Goal: Check status: Check status

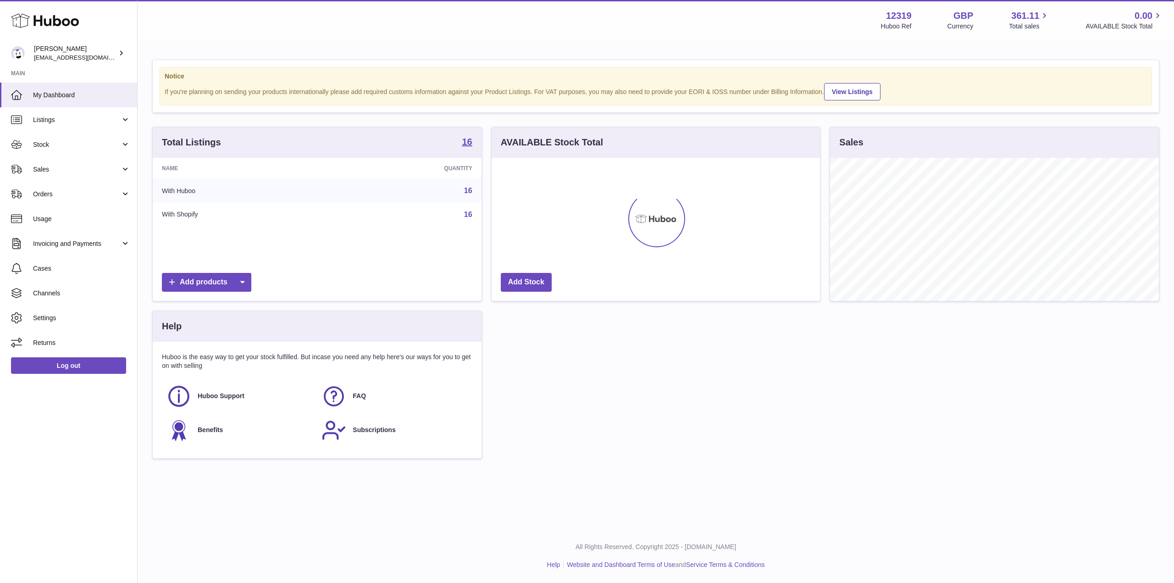
scroll to position [143, 329]
click at [77, 146] on span "Stock" at bounding box center [77, 144] width 88 height 9
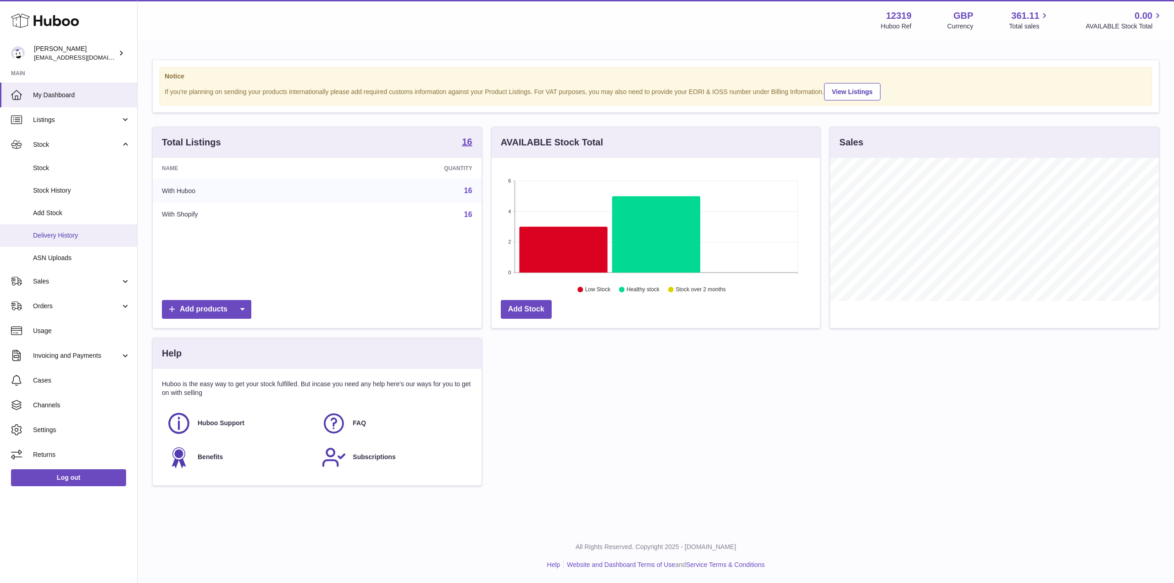
click at [84, 236] on span "Delivery History" at bounding box center [81, 235] width 97 height 9
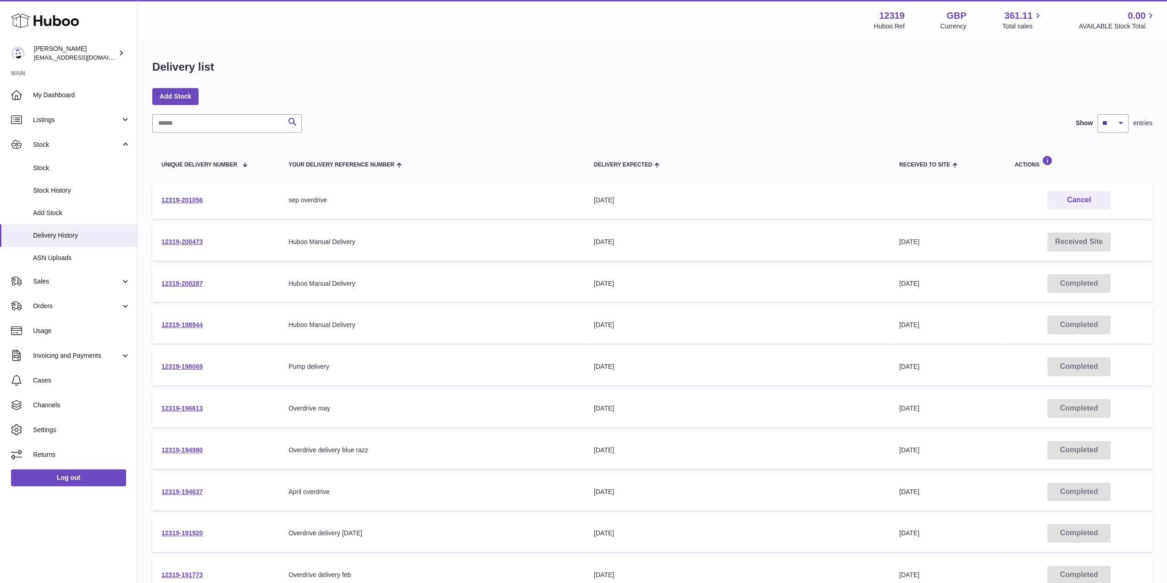
drag, startPoint x: 338, startPoint y: 199, endPoint x: 411, endPoint y: 207, distance: 74.2
click at [402, 205] on tr "12319-201056 Your Delivery Reference Number sep overdrive Delivery Expected 8th…" at bounding box center [652, 200] width 1000 height 37
click at [414, 207] on td "Your Delivery Reference Number sep overdrive" at bounding box center [431, 200] width 305 height 37
click at [193, 198] on link "12319-201056" at bounding box center [181, 199] width 41 height 7
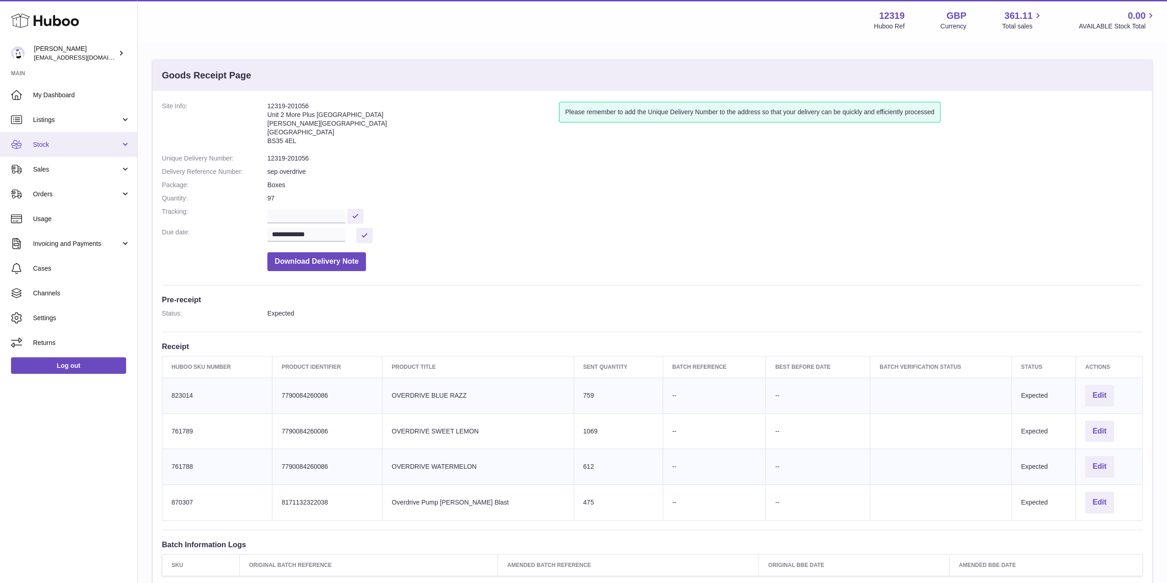
click at [78, 142] on span "Stock" at bounding box center [77, 144] width 88 height 9
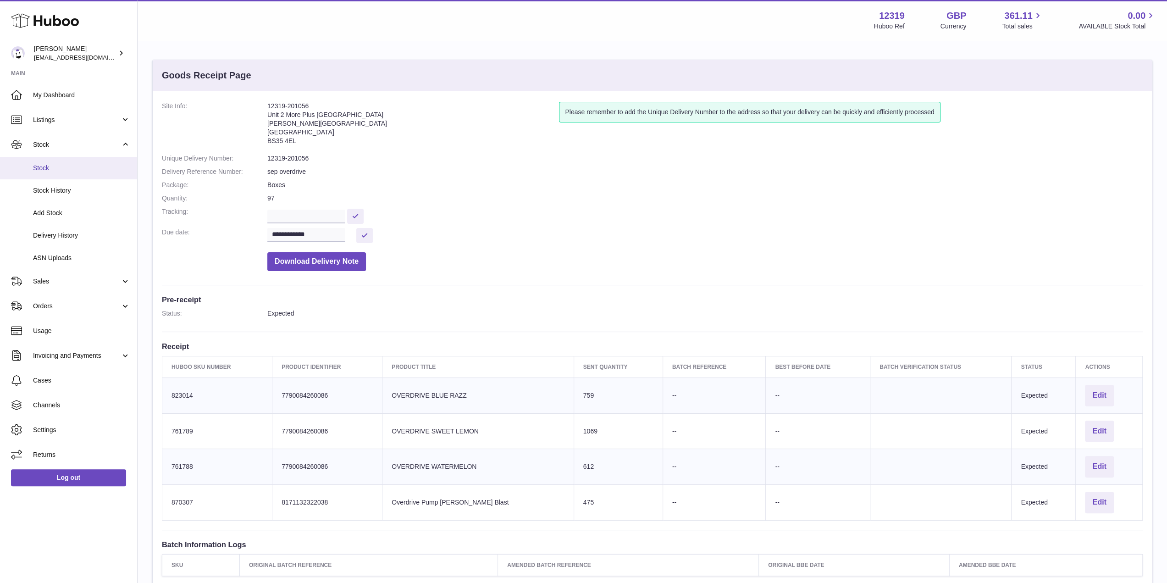
click at [69, 168] on span "Stock" at bounding box center [81, 168] width 97 height 9
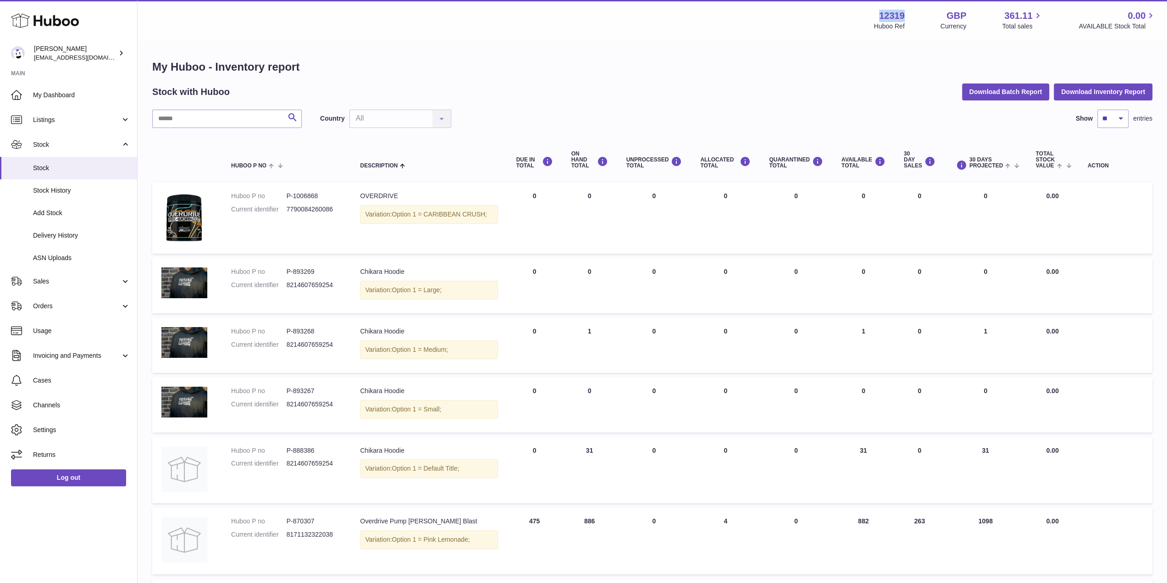
drag, startPoint x: 898, startPoint y: 16, endPoint x: 904, endPoint y: 16, distance: 5.5
click at [904, 16] on strong "12319" at bounding box center [892, 16] width 26 height 12
click at [769, 50] on div "My Huboo - Inventory report Stock with Huboo Download Batch Report Download Inv…" at bounding box center [652, 472] width 1029 height 863
click at [73, 95] on span "My Dashboard" at bounding box center [81, 95] width 97 height 9
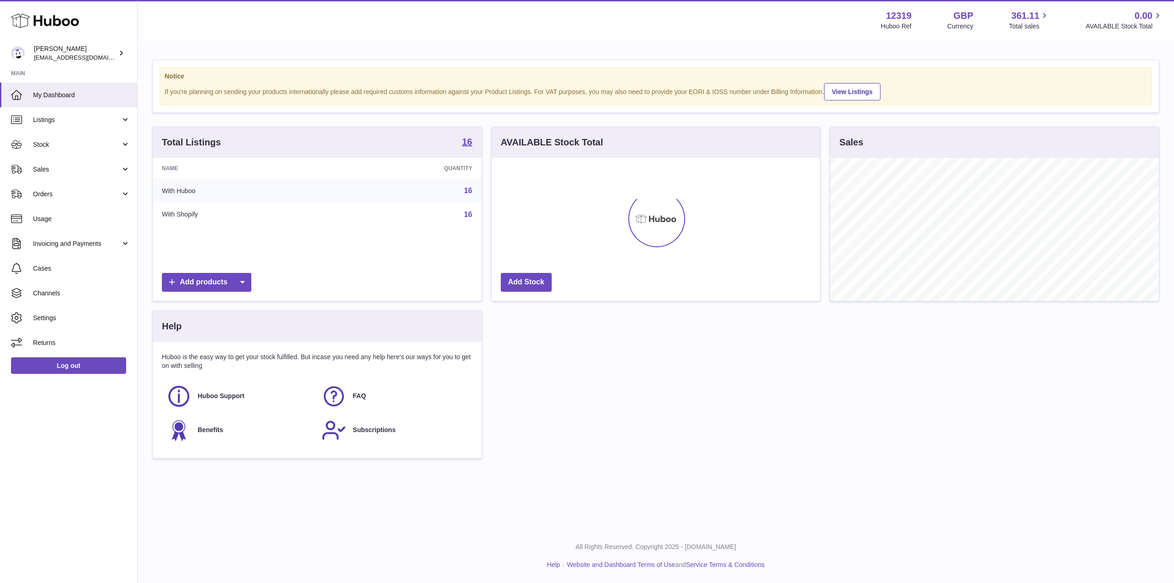
scroll to position [143, 329]
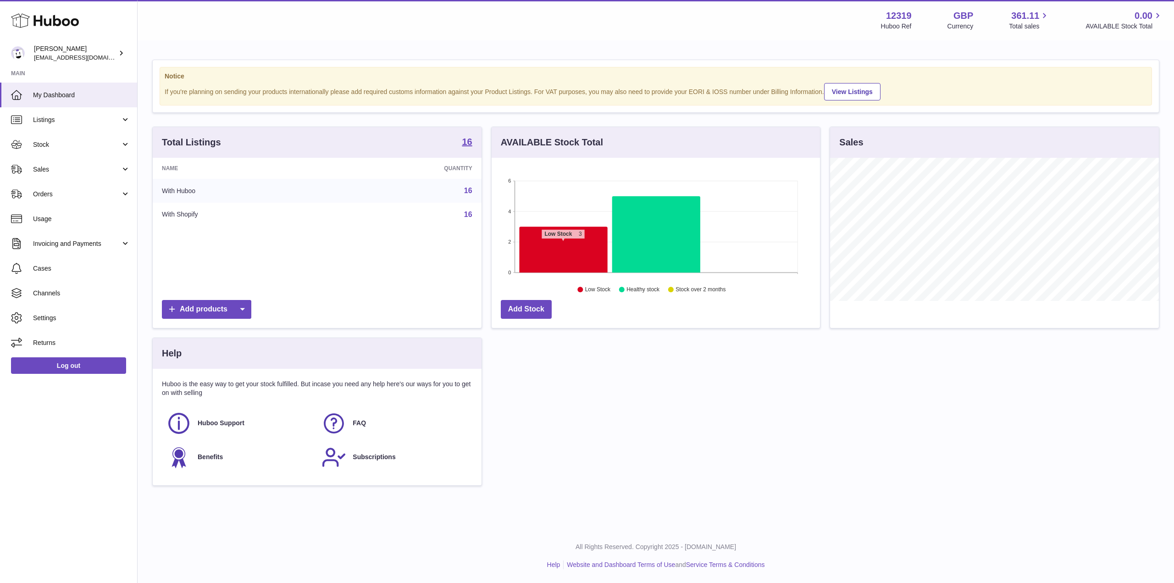
click at [563, 243] on icon at bounding box center [563, 250] width 88 height 46
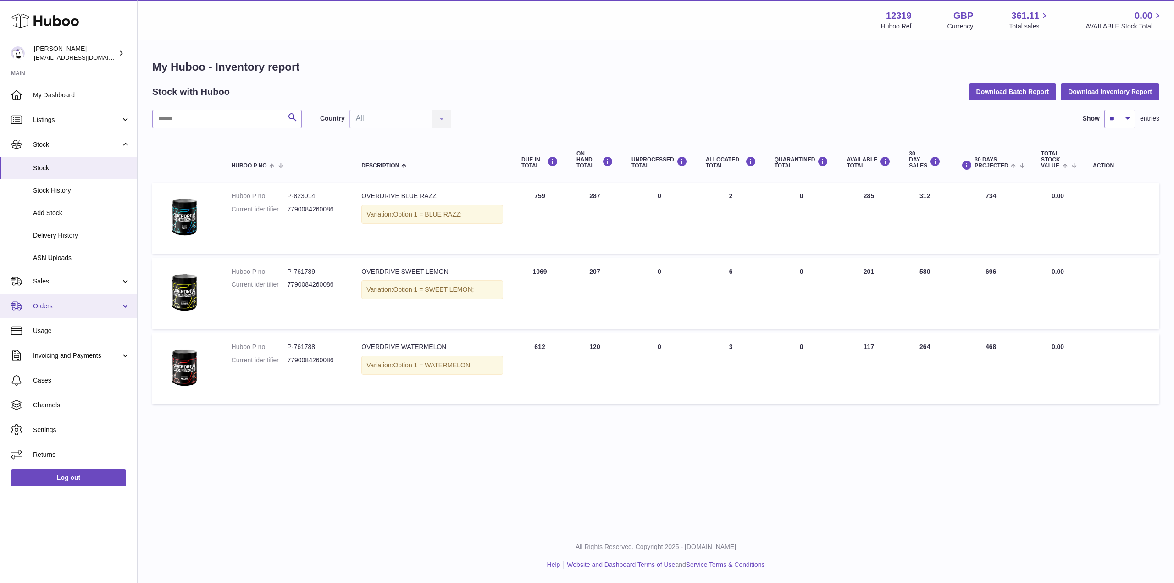
click at [105, 306] on span "Orders" at bounding box center [77, 306] width 88 height 9
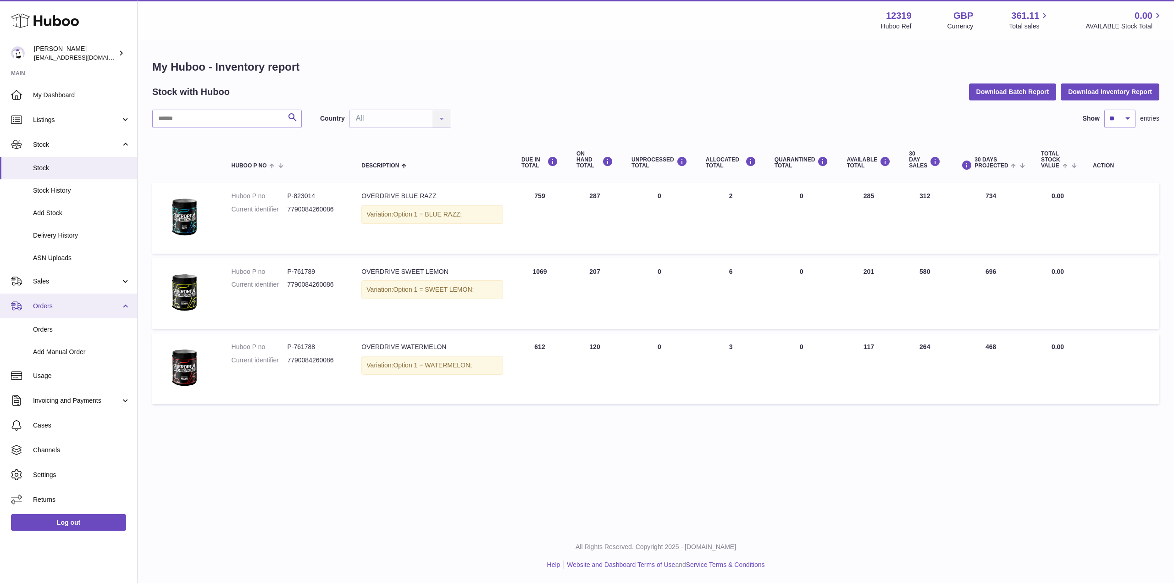
click at [105, 310] on span "Orders" at bounding box center [77, 306] width 88 height 9
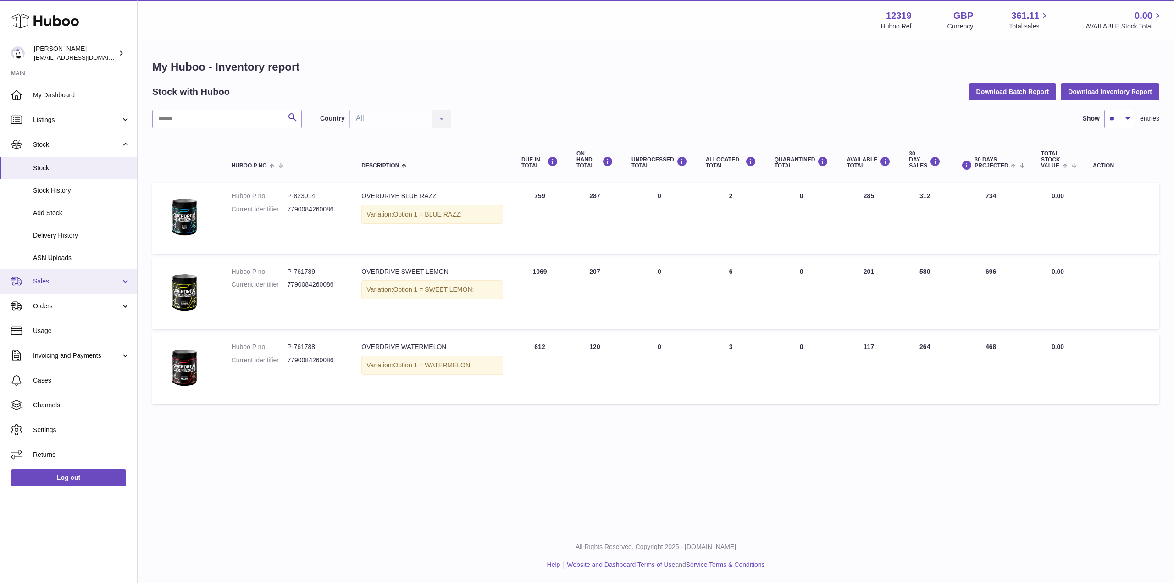
click at [108, 287] on link "Sales" at bounding box center [68, 281] width 137 height 25
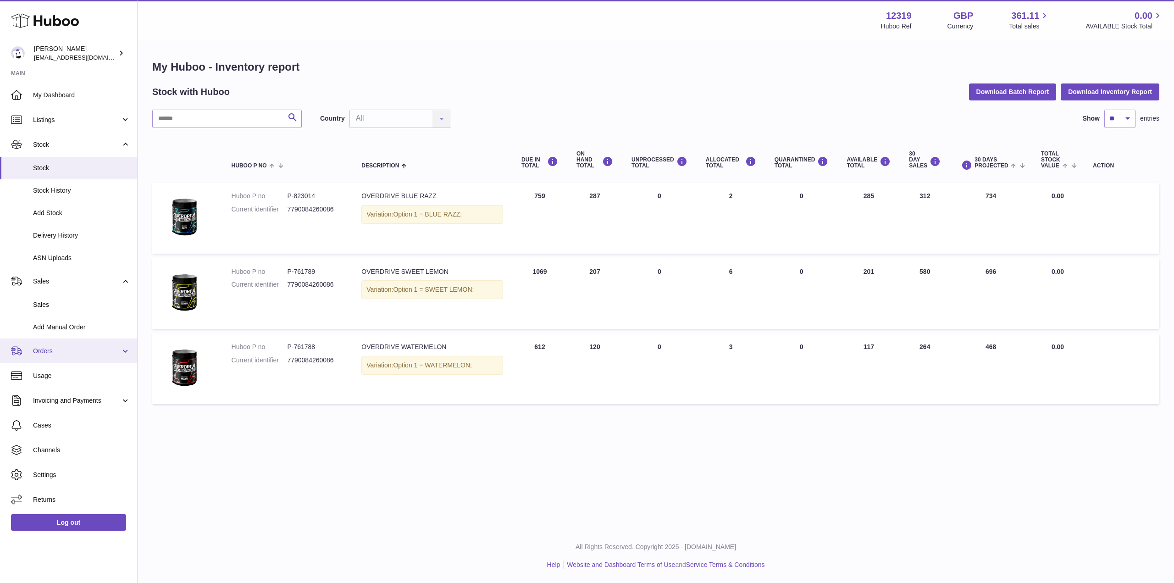
click at [92, 353] on span "Orders" at bounding box center [77, 351] width 88 height 9
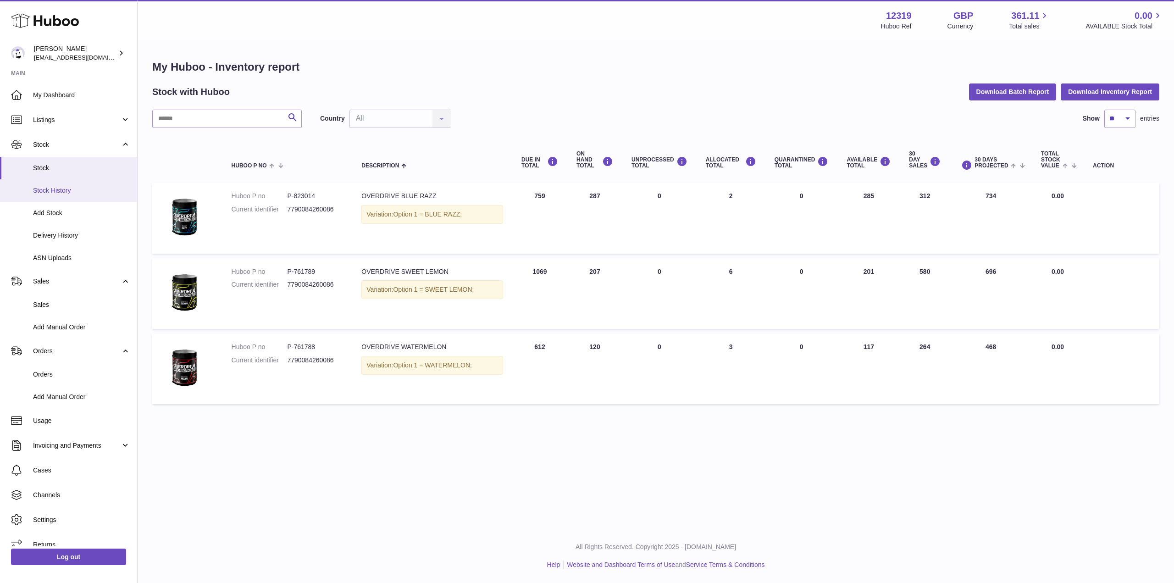
click at [92, 189] on span "Stock History" at bounding box center [81, 190] width 97 height 9
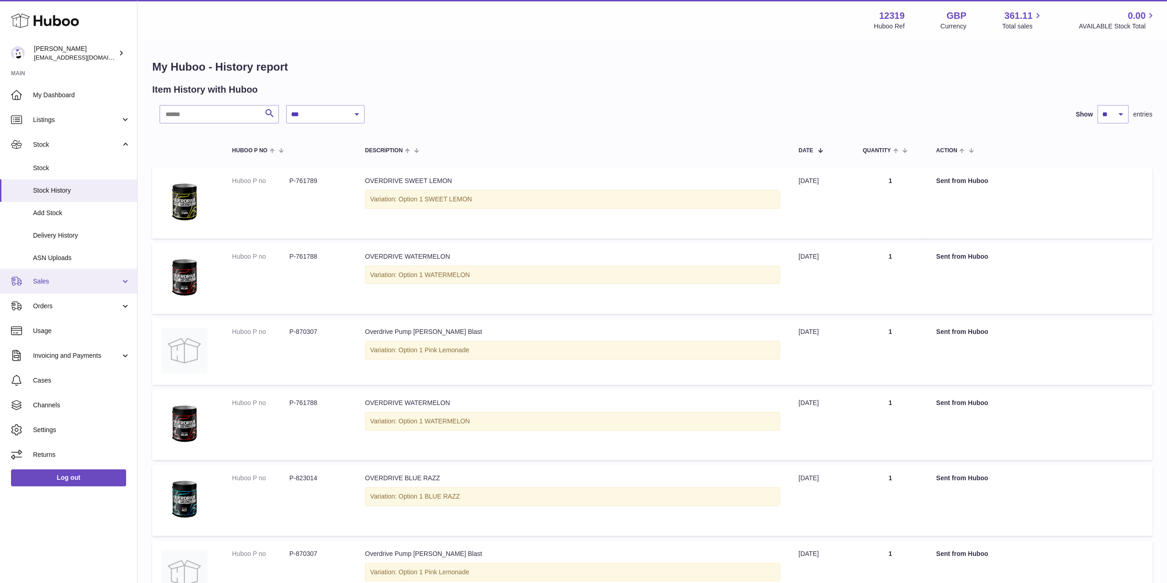
click at [91, 284] on span "Sales" at bounding box center [77, 281] width 88 height 9
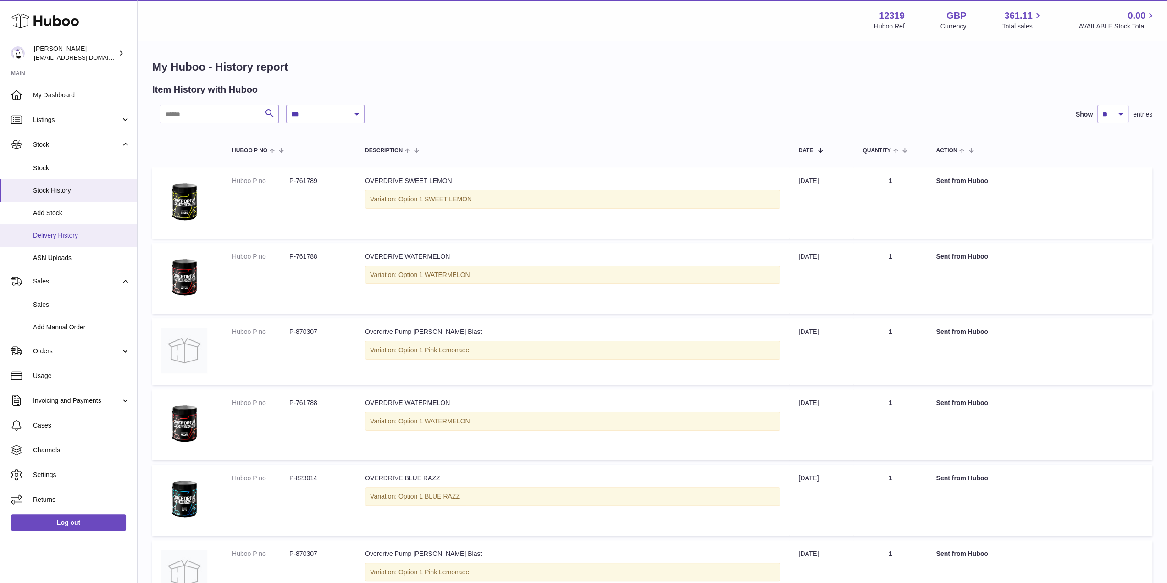
click at [82, 235] on span "Delivery History" at bounding box center [81, 235] width 97 height 9
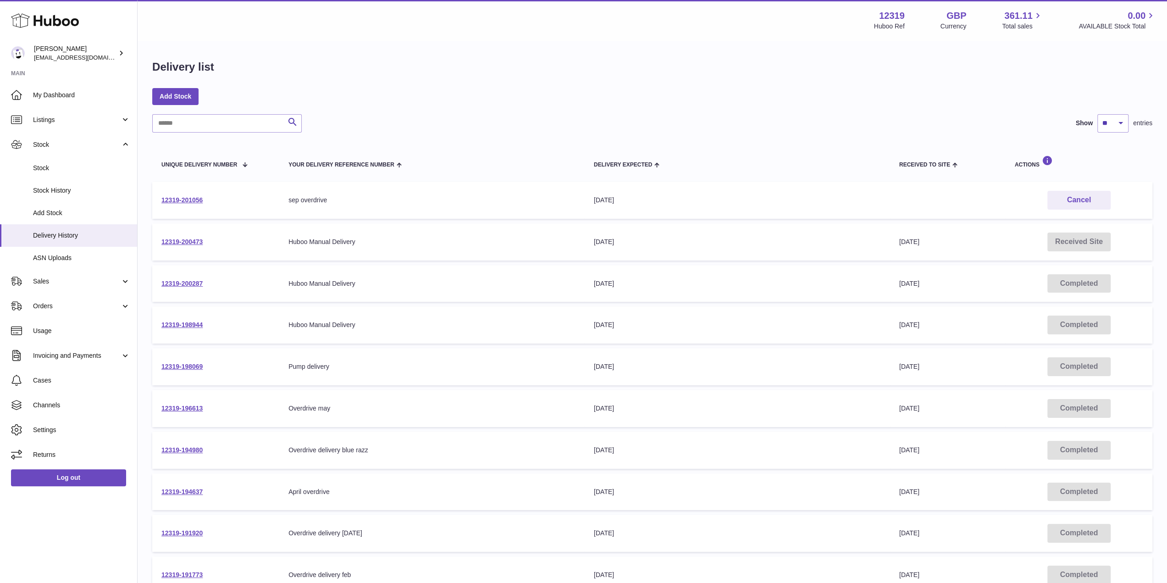
click at [194, 205] on td "12319-201056" at bounding box center [215, 200] width 127 height 37
click at [194, 201] on link "12319-201056" at bounding box center [181, 199] width 41 height 7
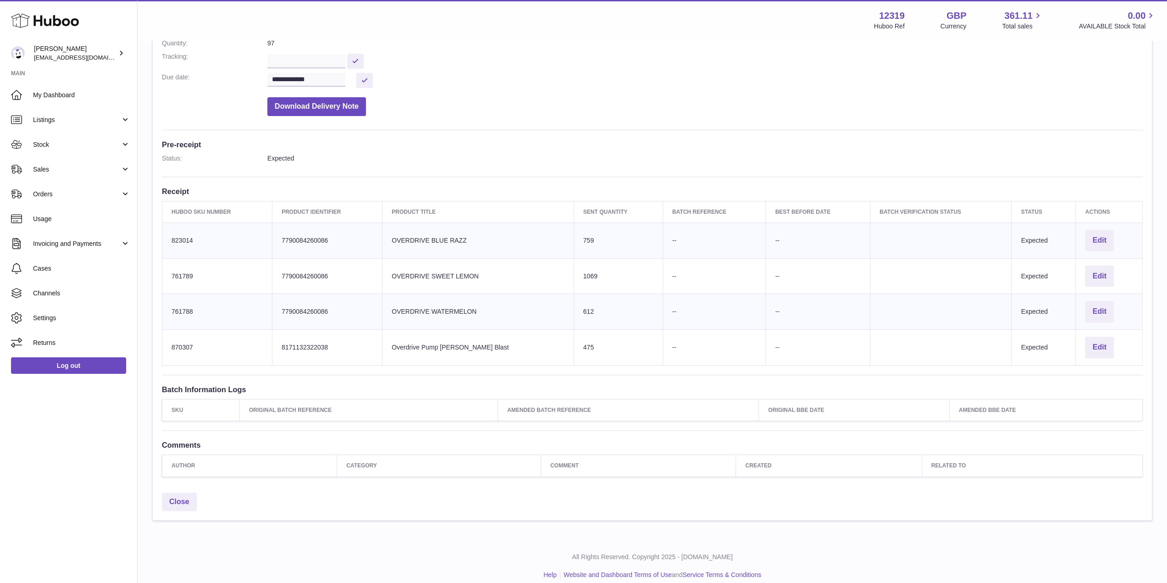
scroll to position [162, 0]
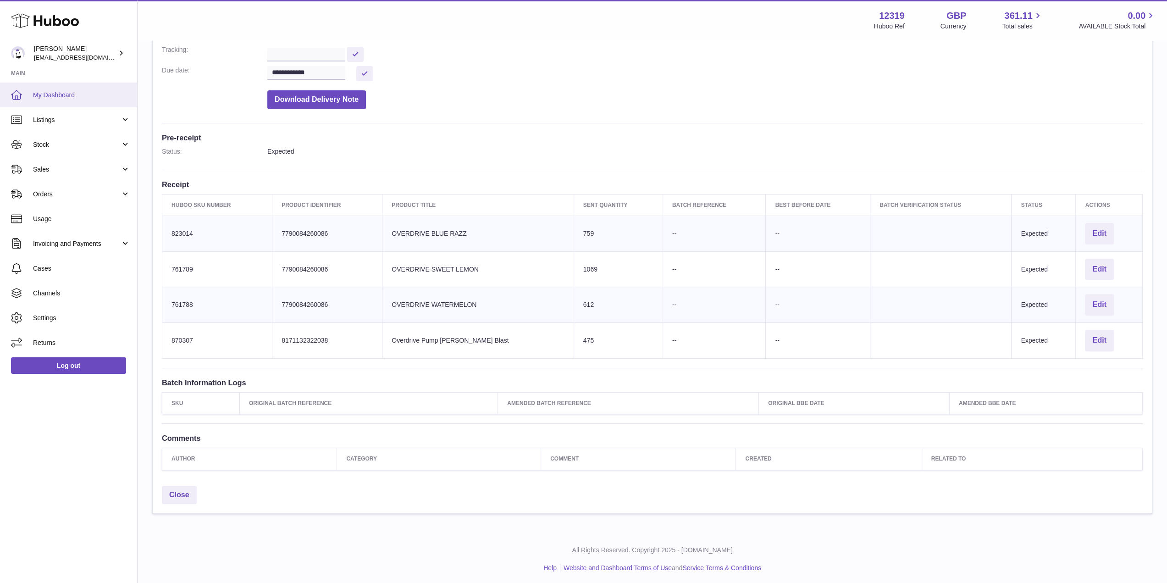
click at [67, 96] on span "My Dashboard" at bounding box center [81, 95] width 97 height 9
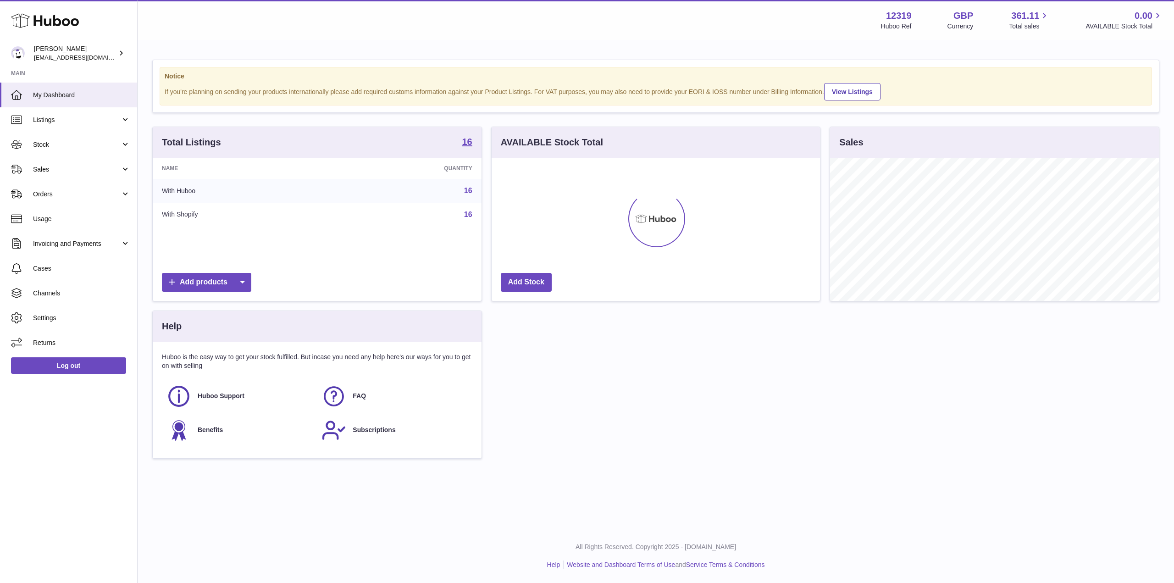
scroll to position [143, 329]
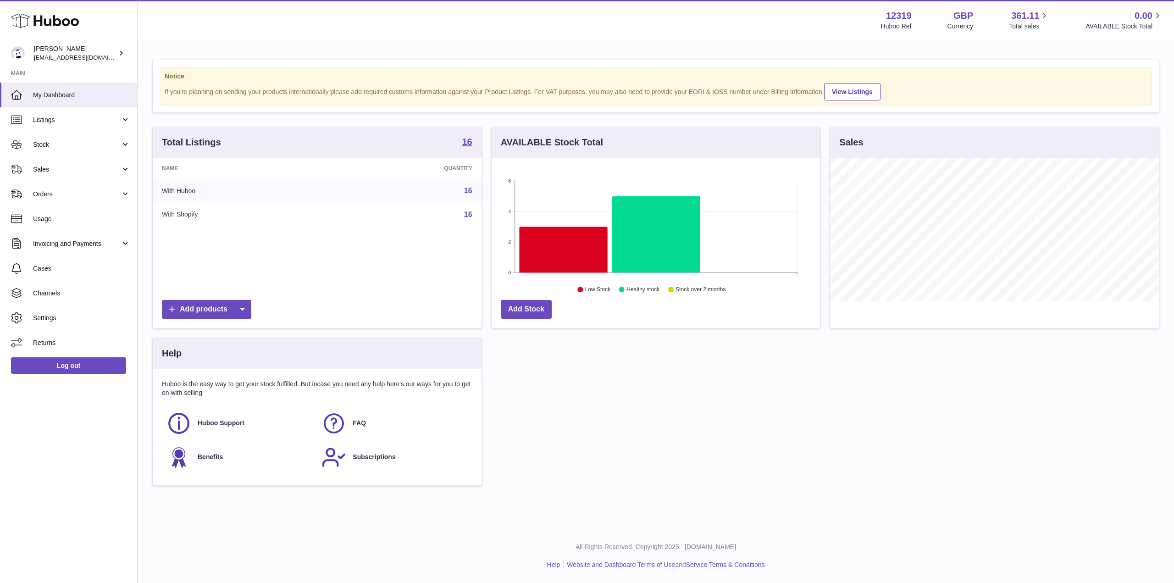
drag, startPoint x: 913, startPoint y: 328, endPoint x: 940, endPoint y: 328, distance: 27.1
click at [849, 88] on link "View Listings" at bounding box center [852, 91] width 56 height 17
click at [77, 178] on link "Sales" at bounding box center [68, 169] width 137 height 25
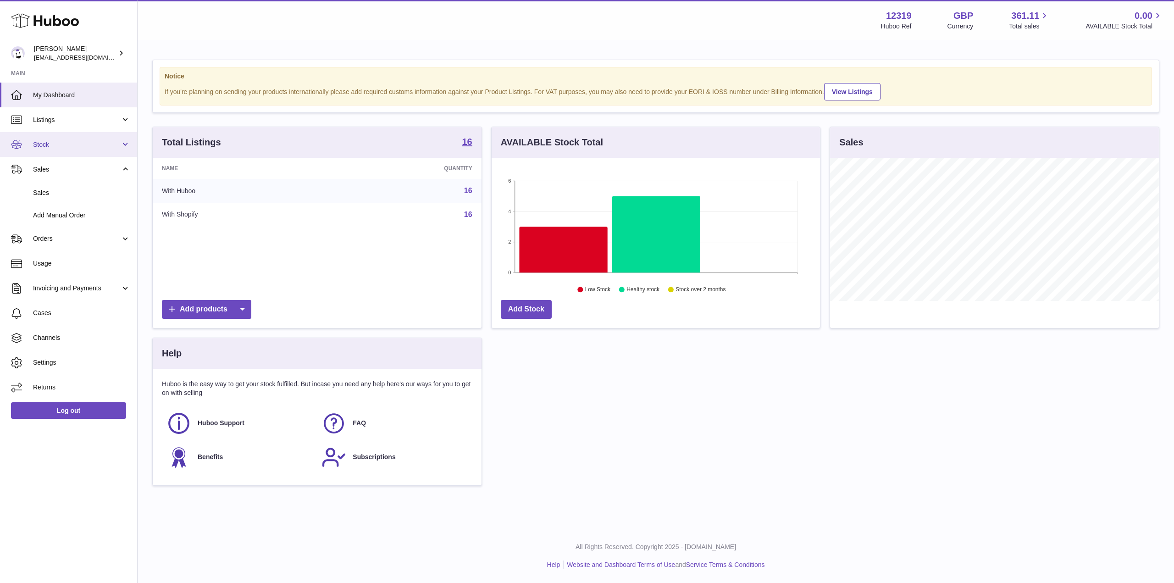
click at [87, 148] on span "Stock" at bounding box center [77, 144] width 88 height 9
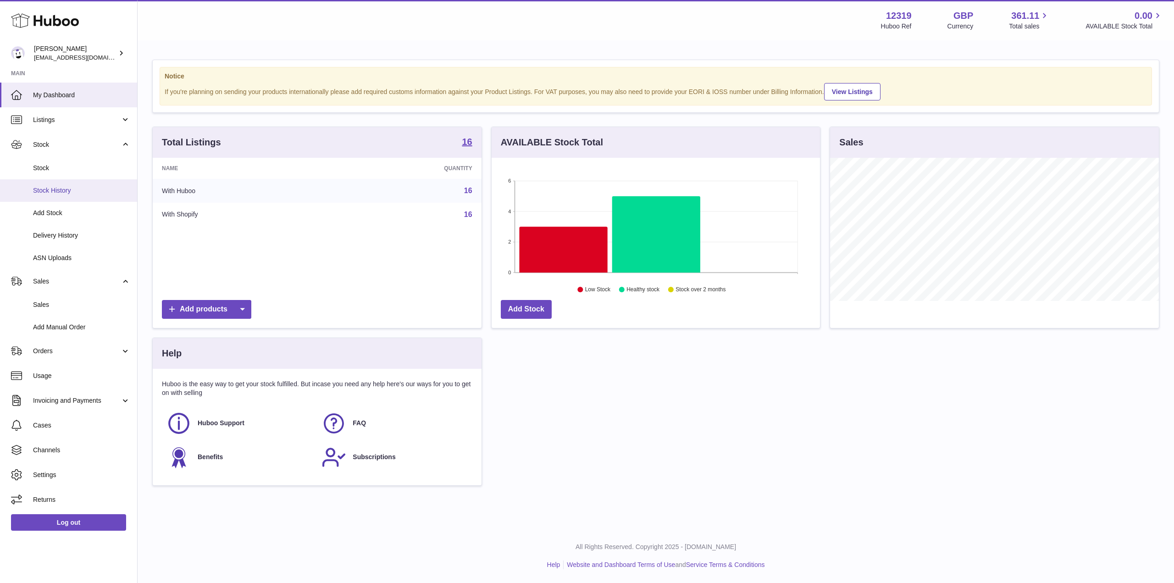
click at [82, 194] on span "Stock History" at bounding box center [81, 190] width 97 height 9
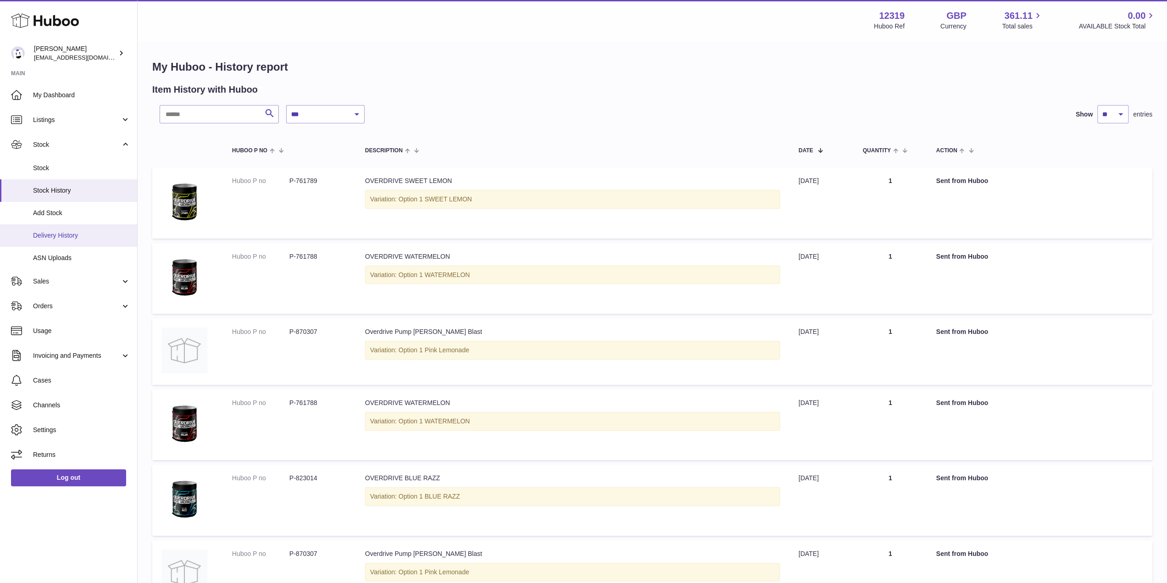
click at [86, 236] on span "Delivery History" at bounding box center [81, 235] width 97 height 9
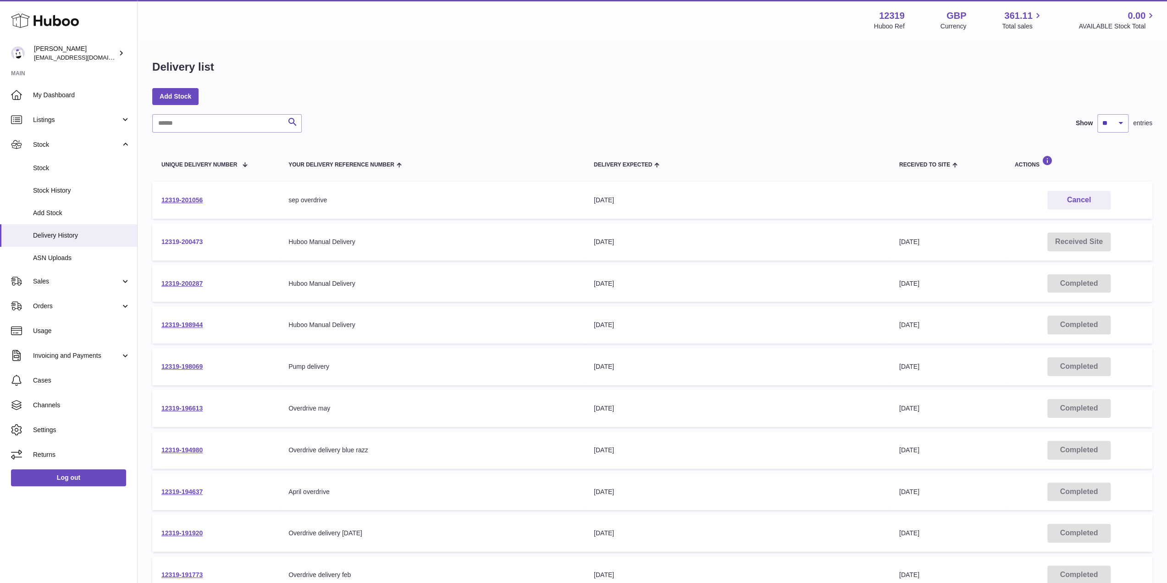
click at [180, 242] on link "12319-200473" at bounding box center [181, 241] width 41 height 7
click at [175, 283] on link "12319-200287" at bounding box center [181, 283] width 41 height 7
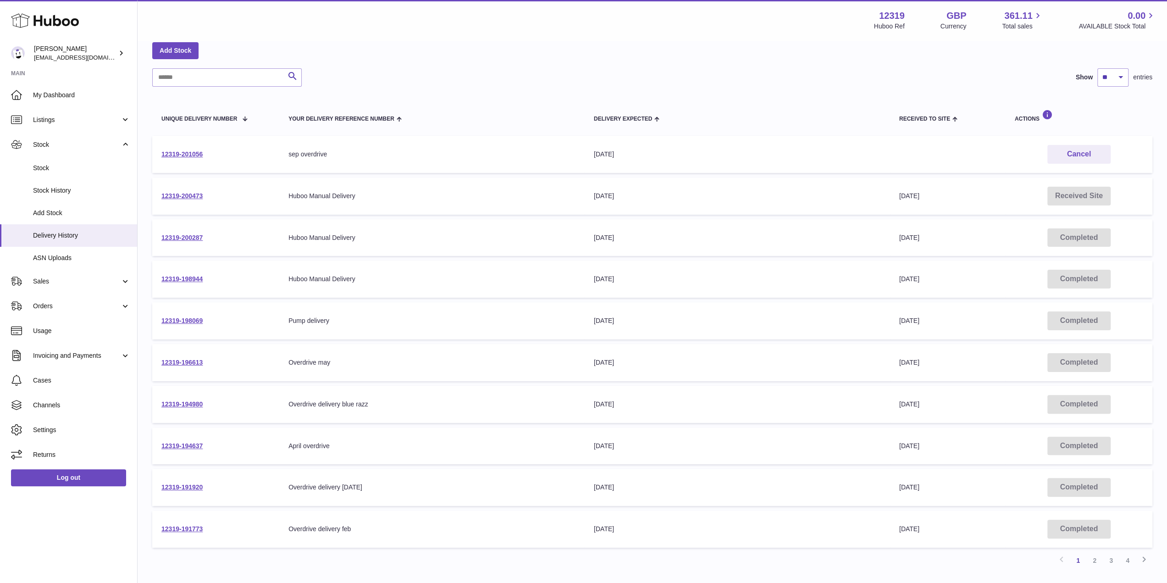
click at [189, 275] on td "12319-198944" at bounding box center [215, 278] width 127 height 37
click at [189, 277] on link "12319-198944" at bounding box center [181, 278] width 41 height 7
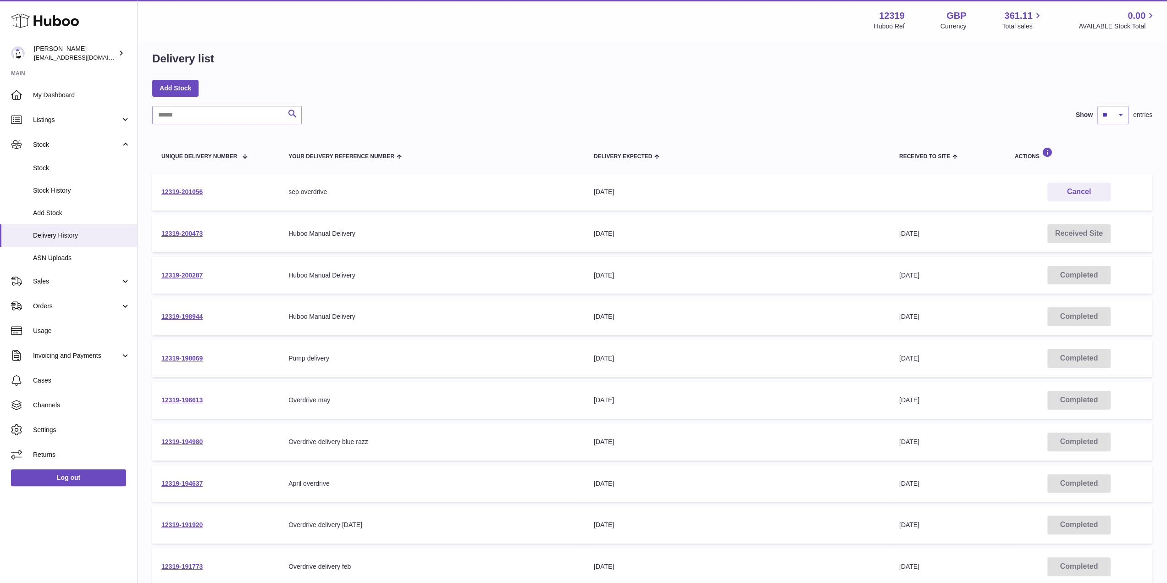
scroll to position [0, 0]
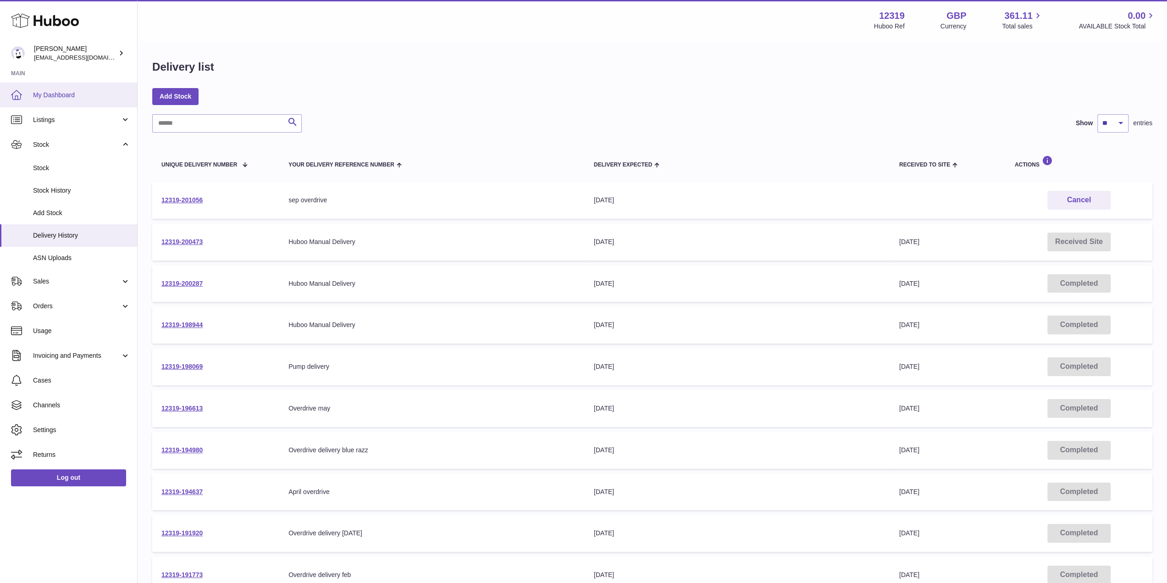
click at [114, 93] on span "My Dashboard" at bounding box center [81, 95] width 97 height 9
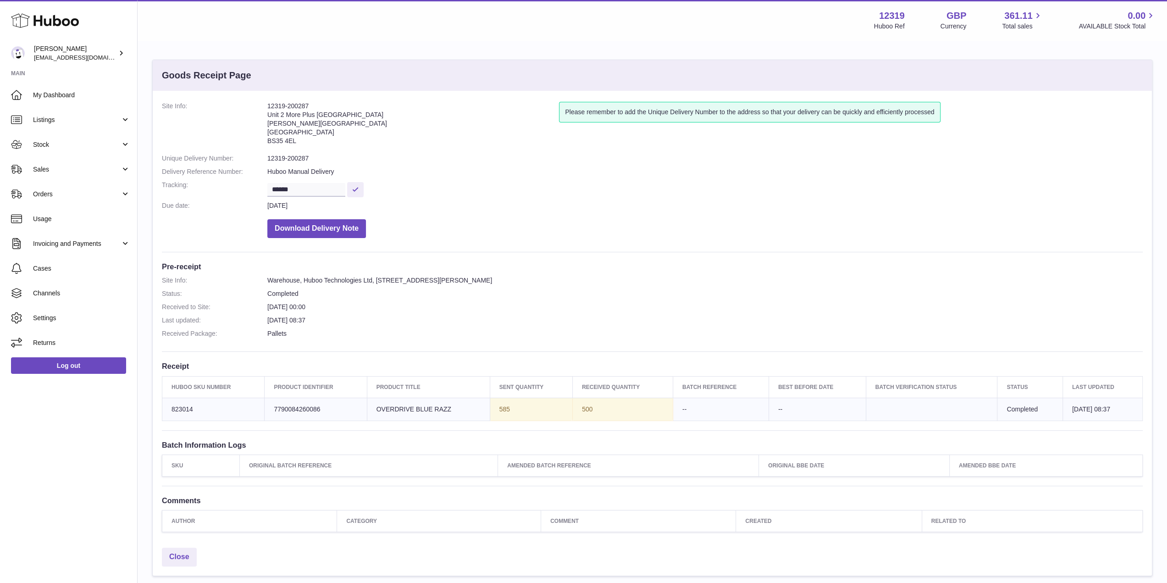
scroll to position [46, 0]
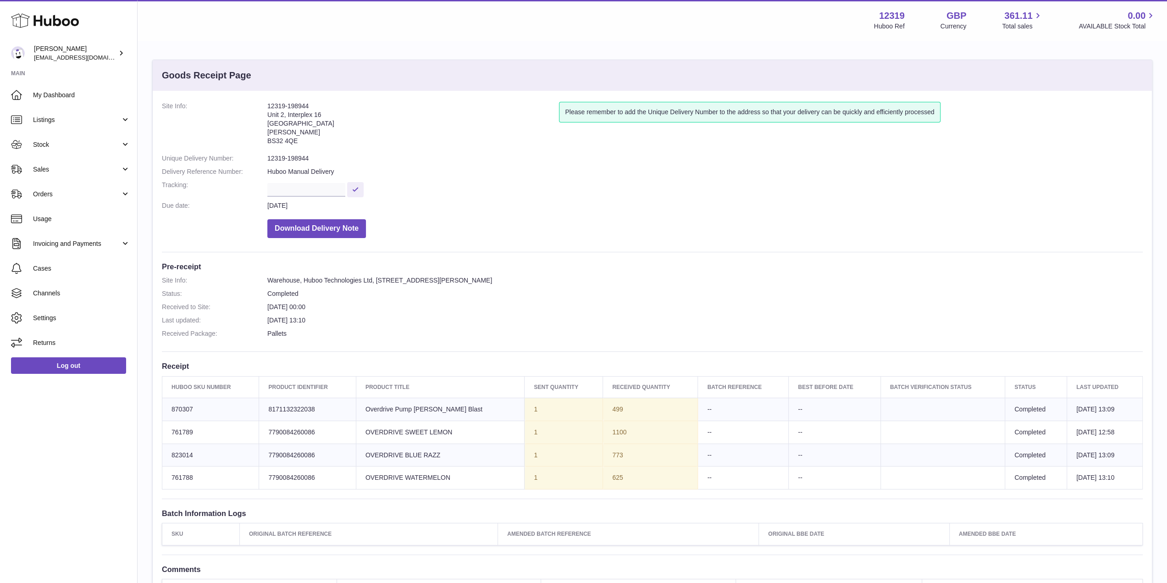
scroll to position [131, 0]
